Goal: Task Accomplishment & Management: Manage account settings

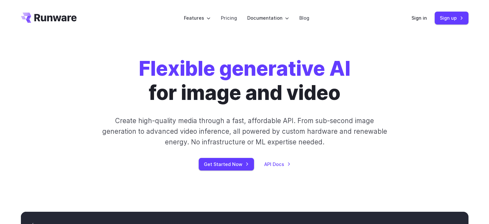
drag, startPoint x: 475, startPoint y: 0, endPoint x: 68, endPoint y: 80, distance: 415.1
click at [68, 80] on div "Flexible generative AI for image and video Create high-quality media through a …" at bounding box center [245, 114] width 358 height 114
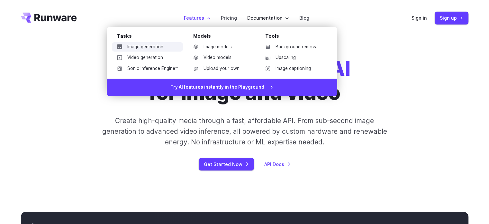
click at [141, 45] on link "Image generation" at bounding box center [147, 47] width 71 height 10
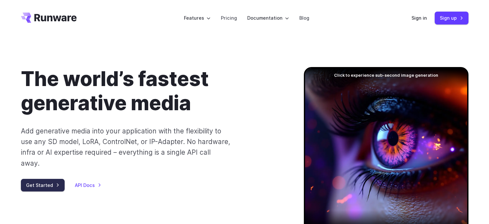
click at [35, 179] on link "Get Started" at bounding box center [43, 185] width 44 height 13
click at [420, 17] on link "Sign in" at bounding box center [419, 17] width 15 height 7
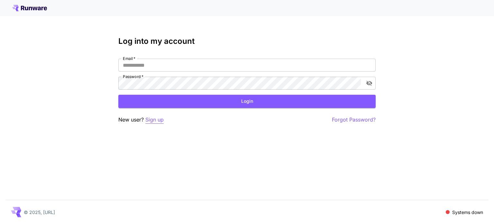
click at [158, 117] on p "Sign up" at bounding box center [154, 119] width 18 height 8
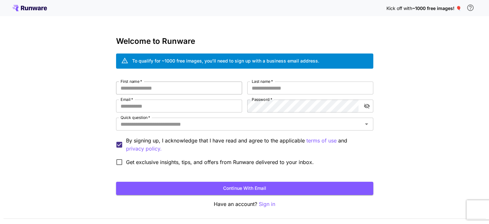
click at [155, 88] on input "First name   *" at bounding box center [179, 87] width 126 height 13
type input "*********"
type input "*"
type input "*****"
click at [146, 106] on input "Email   *" at bounding box center [179, 105] width 126 height 13
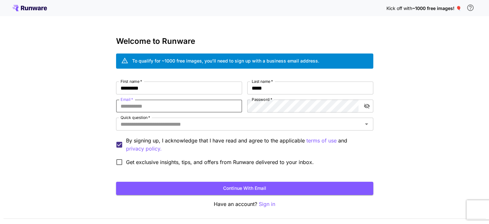
type input "**********"
click at [229, 186] on button "Continue with email" at bounding box center [244, 187] width 257 height 13
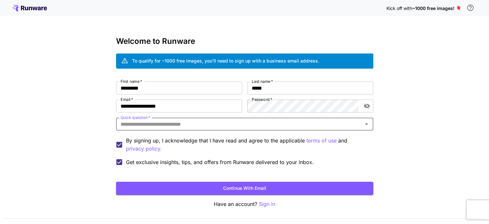
click at [192, 125] on input "Quick question   *" at bounding box center [239, 123] width 243 height 9
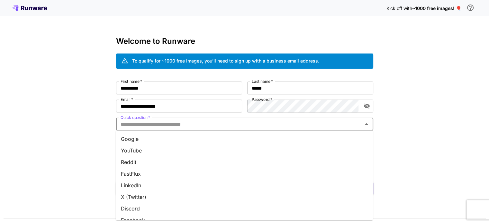
click at [139, 149] on li "YouTube" at bounding box center [244, 150] width 257 height 12
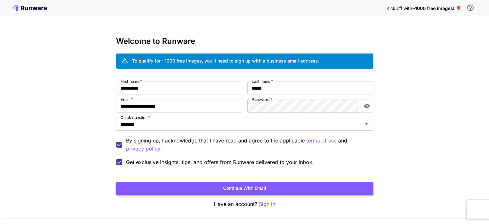
click at [177, 187] on button "Continue with email" at bounding box center [244, 187] width 257 height 13
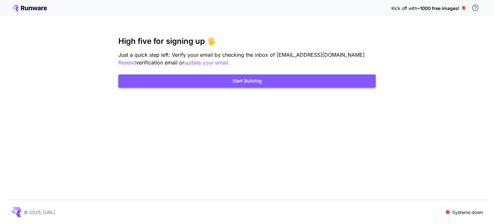
click at [248, 80] on button "Start Building" at bounding box center [246, 80] width 257 height 13
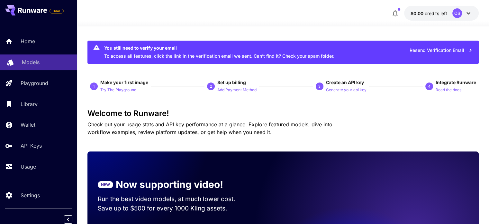
click at [30, 61] on p "Models" at bounding box center [31, 62] width 18 height 8
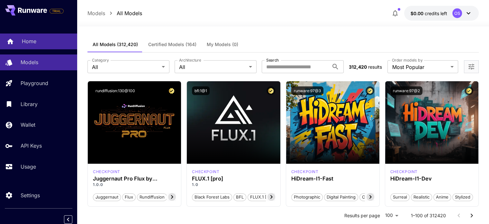
click at [29, 40] on p "Home" at bounding box center [29, 41] width 14 height 8
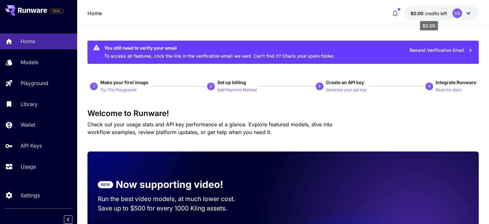
click at [423, 15] on span "$0.00" at bounding box center [418, 13] width 14 height 5
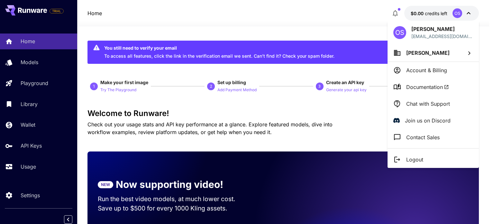
click at [448, 52] on span "Oleksandr Syvun" at bounding box center [427, 53] width 43 height 6
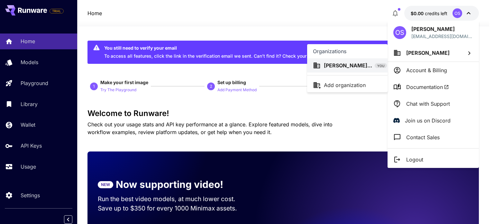
click at [270, 14] on div at bounding box center [247, 112] width 494 height 224
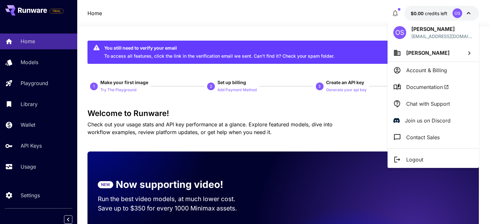
click at [26, 196] on div at bounding box center [247, 112] width 494 height 224
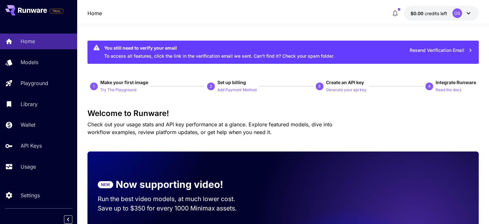
click at [26, 197] on p "Settings" at bounding box center [30, 195] width 19 height 8
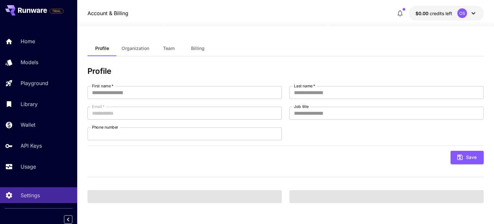
type input "*********"
type input "*****"
type input "**********"
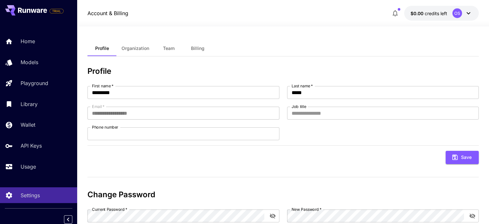
click at [131, 51] on button "Organization" at bounding box center [135, 48] width 38 height 15
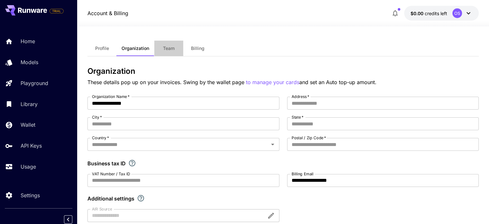
drag, startPoint x: 169, startPoint y: 49, endPoint x: 174, endPoint y: 48, distance: 6.0
click at [169, 49] on span "Team" at bounding box center [169, 48] width 12 height 6
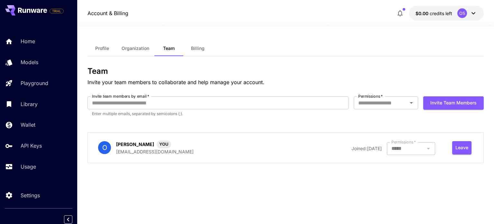
click at [198, 45] on span "Billing" at bounding box center [198, 48] width 14 height 6
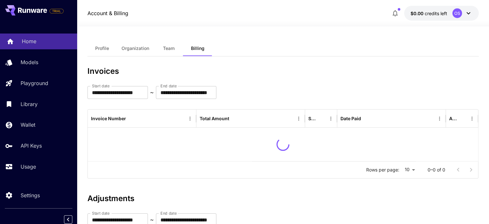
click at [26, 37] on link "Home" at bounding box center [38, 41] width 77 height 16
